Goal: Transaction & Acquisition: Purchase product/service

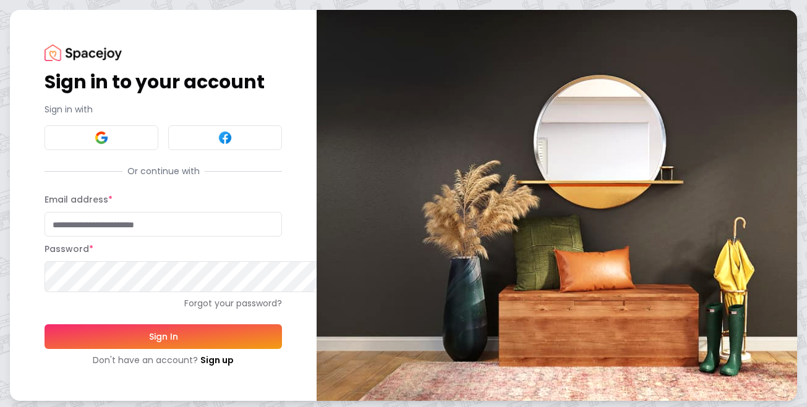
scroll to position [95, 0]
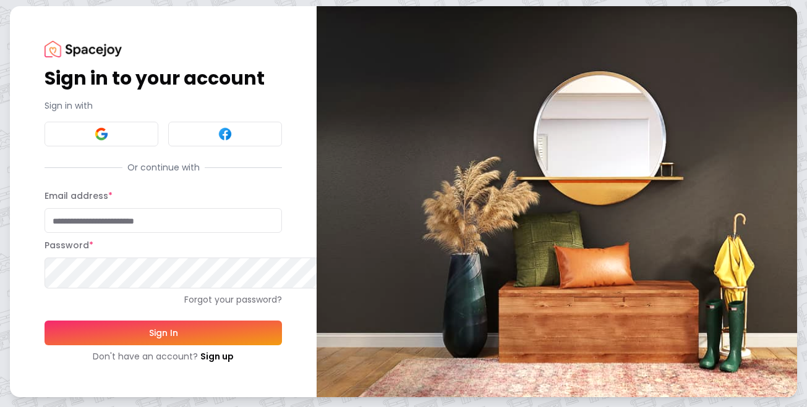
click at [234, 208] on input "Email address *" at bounding box center [163, 220] width 237 height 25
type input "**********"
click at [195, 321] on button "Sign In" at bounding box center [163, 333] width 237 height 25
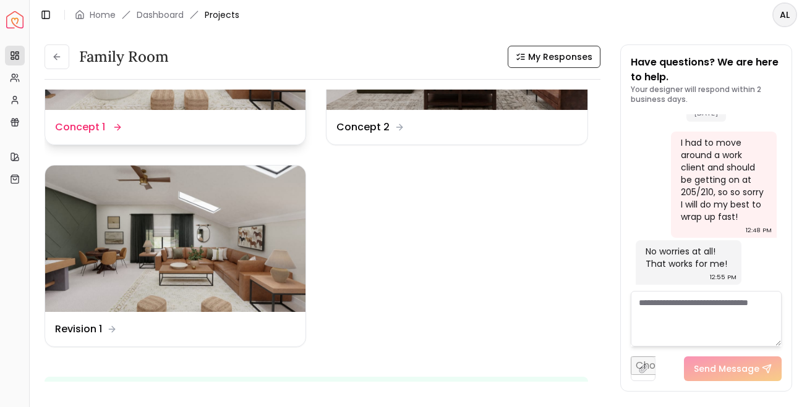
scroll to position [141, 0]
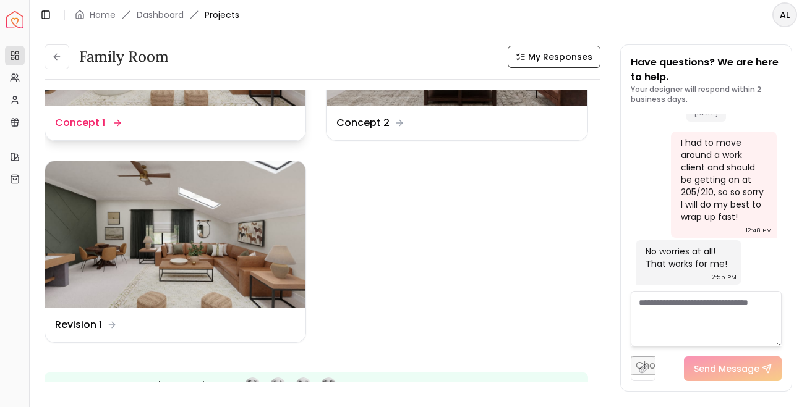
click at [244, 241] on img at bounding box center [175, 234] width 260 height 146
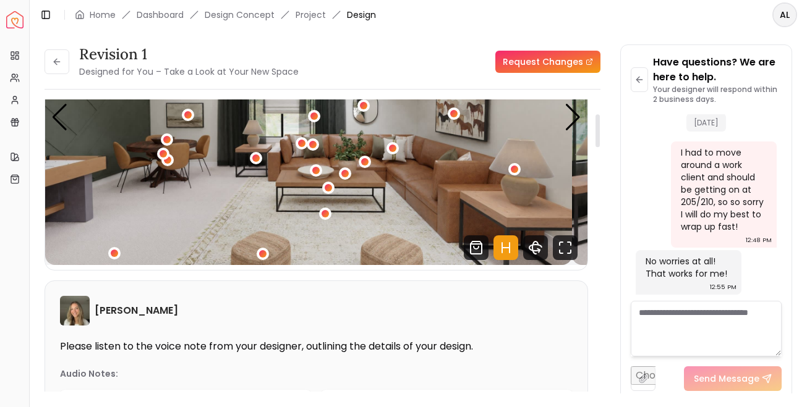
scroll to position [142, 0]
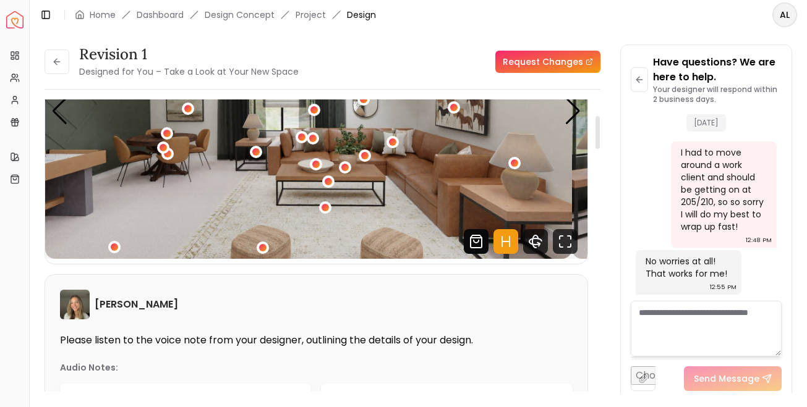
click at [464, 254] on icon "Shop Products from this design" at bounding box center [476, 241] width 25 height 25
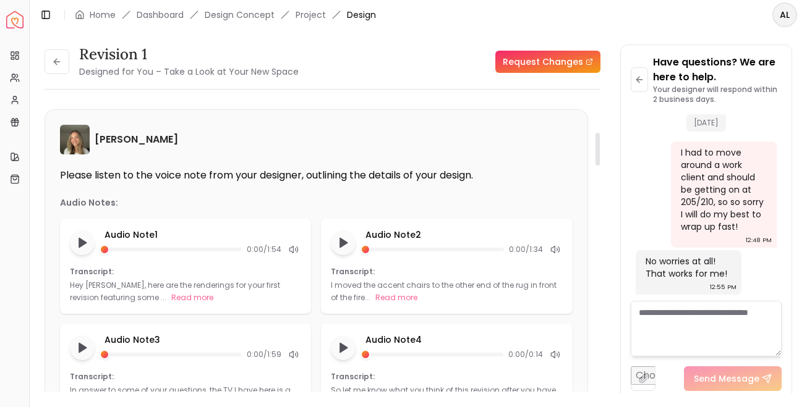
scroll to position [328, 0]
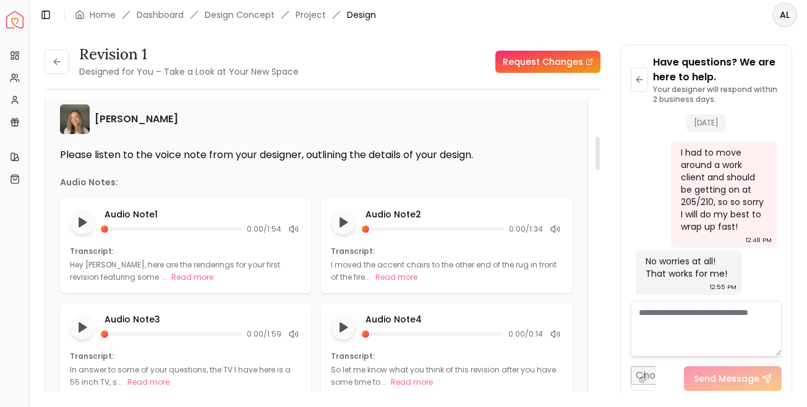
click at [407, 161] on p "Please listen to the voice note from your designer, outlining the details of yo…" at bounding box center [316, 155] width 512 height 12
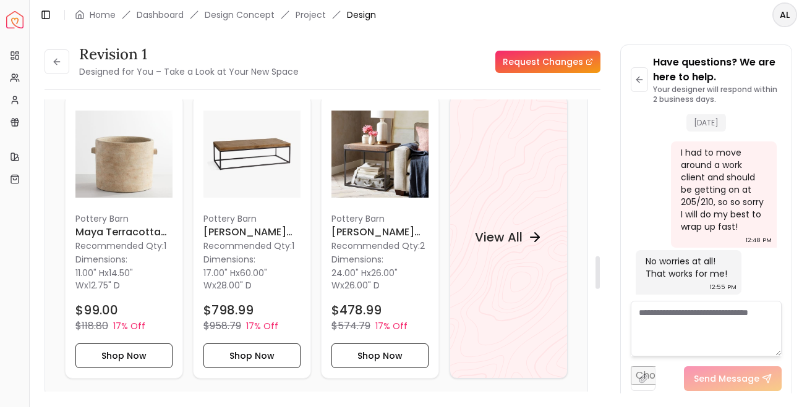
scroll to position [1389, 0]
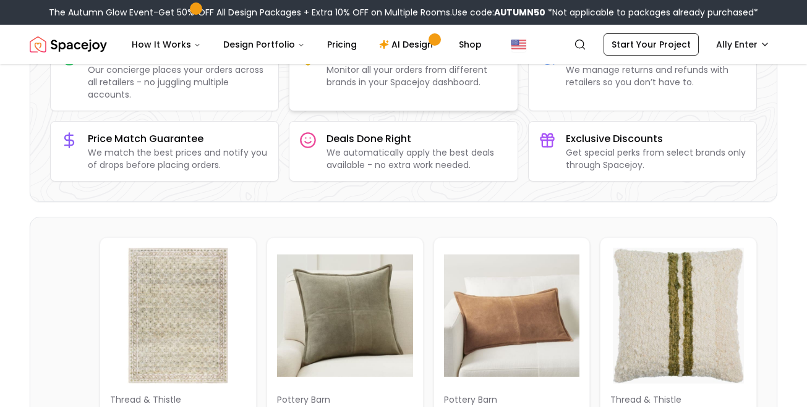
scroll to position [158, 0]
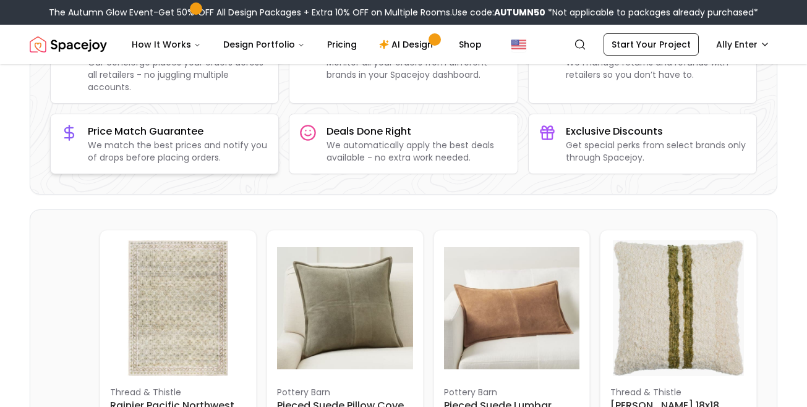
click at [229, 164] on p "We match the best prices and notify you of drops before placing orders." at bounding box center [178, 151] width 180 height 25
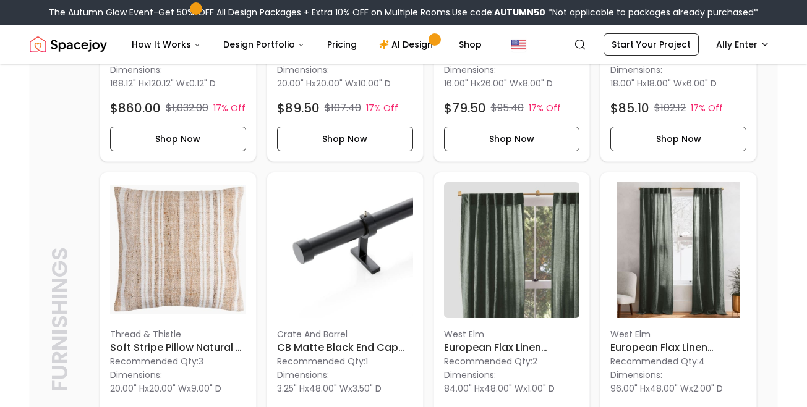
scroll to position [0, 0]
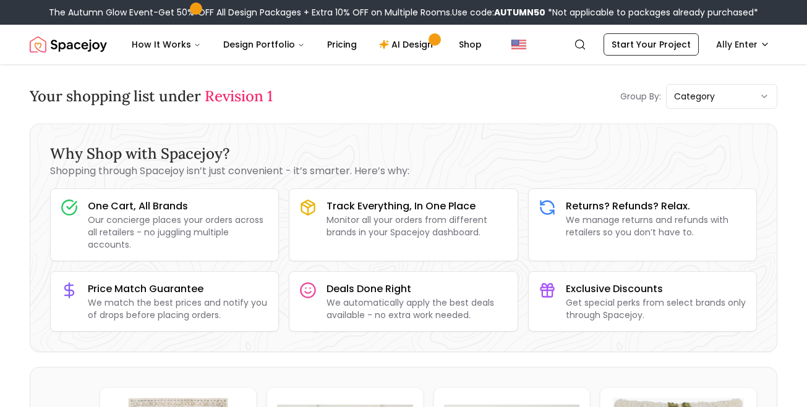
click at [504, 164] on h3 "Why Shop with Spacejoy?" at bounding box center [403, 154] width 706 height 20
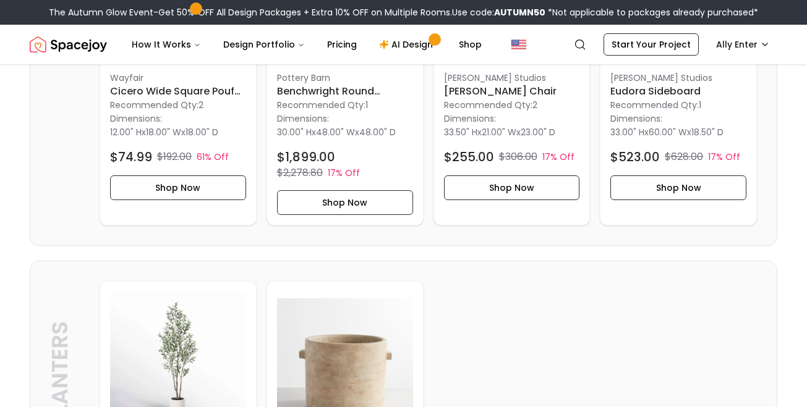
scroll to position [1760, 0]
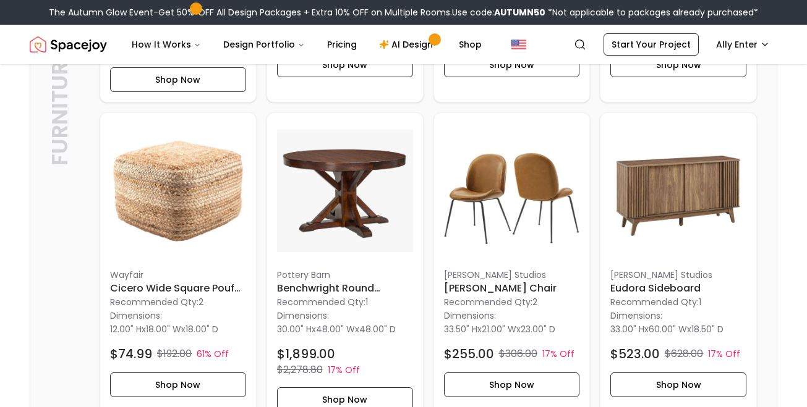
scroll to position [1556, 0]
